Goal: Book appointment/travel/reservation

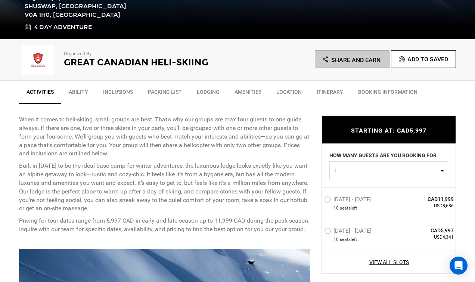
scroll to position [261, 0]
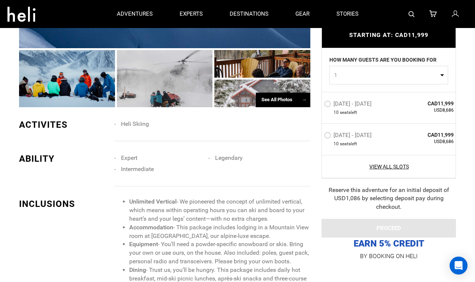
scroll to position [299, 0]
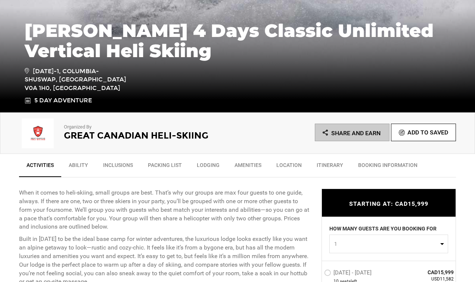
scroll to position [187, 0]
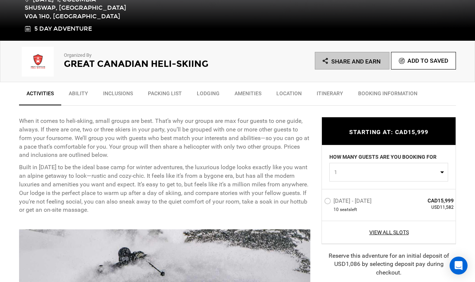
scroll to position [224, 0]
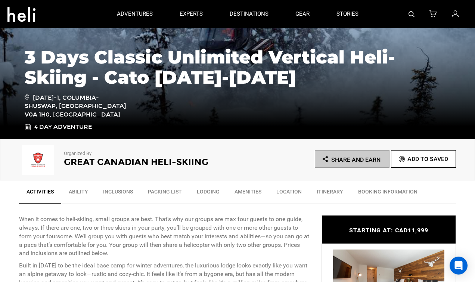
scroll to position [112, 0]
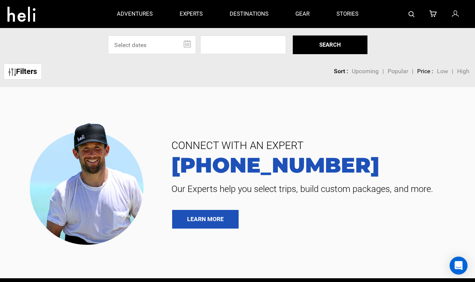
click at [409, 10] on link at bounding box center [412, 14] width 6 height 28
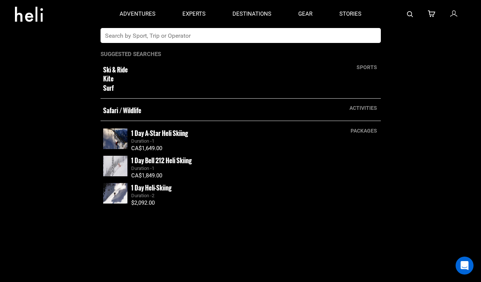
click at [202, 35] on input "text" at bounding box center [232, 35] width 265 height 15
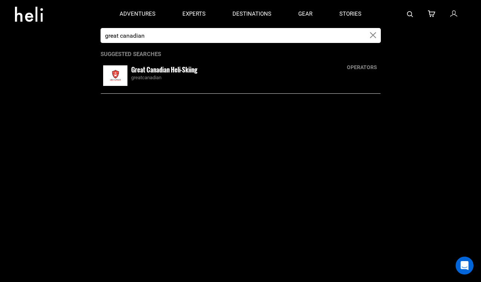
type input "great canadian"
click at [201, 71] on div "Great Canadian Heli-Skiing greatcanadian" at bounding box center [254, 73] width 247 height 16
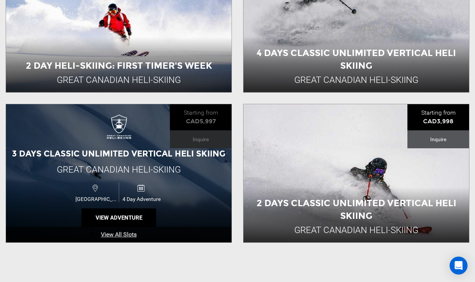
scroll to position [448, 0]
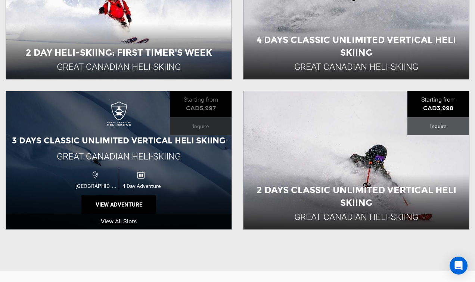
click at [109, 128] on img at bounding box center [119, 116] width 30 height 30
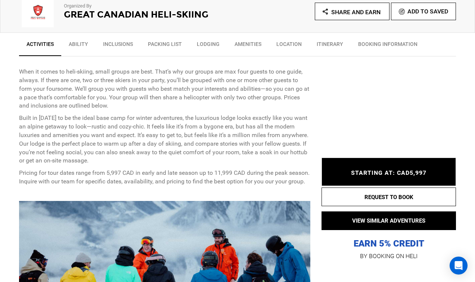
scroll to position [261, 0]
